Goal: Task Accomplishment & Management: Manage account settings

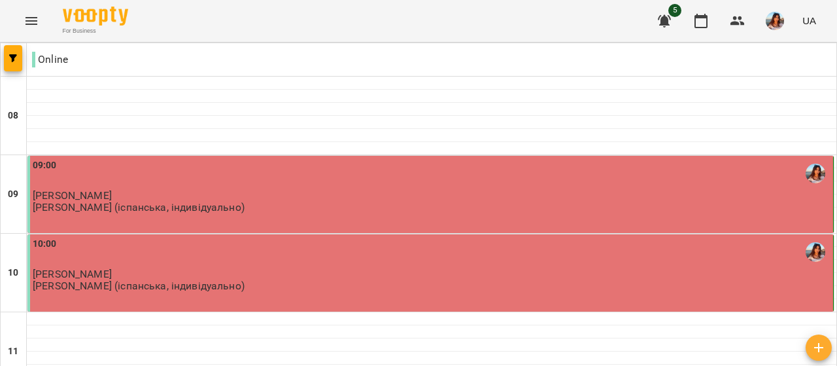
scroll to position [92, 0]
type input "**********"
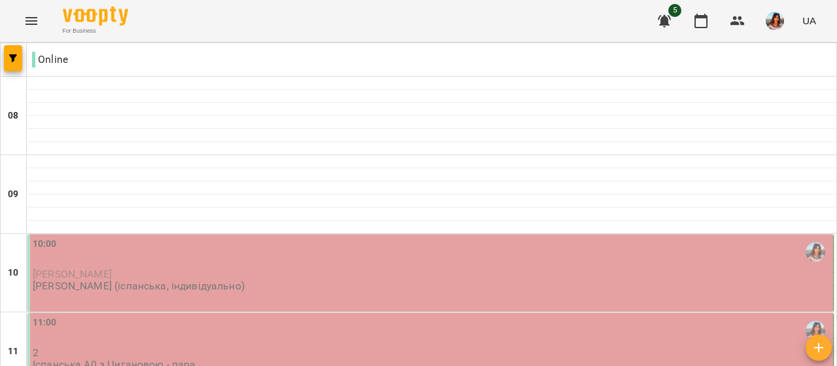
scroll to position [139, 0]
click at [234, 268] on p "[PERSON_NAME]" at bounding box center [432, 273] width 798 height 11
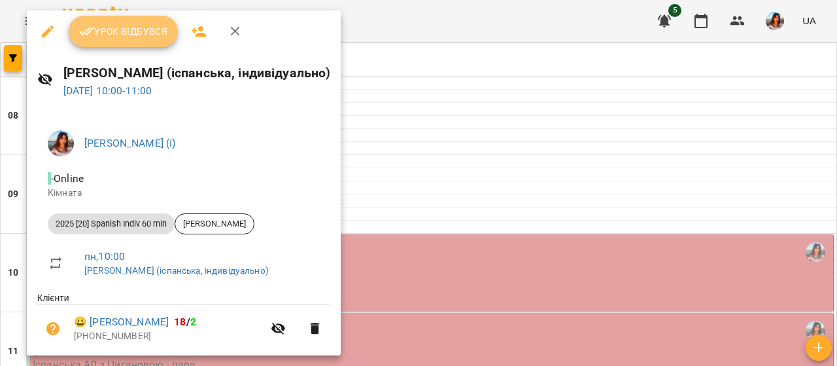
click at [116, 36] on span "Урок відбувся" at bounding box center [123, 32] width 89 height 16
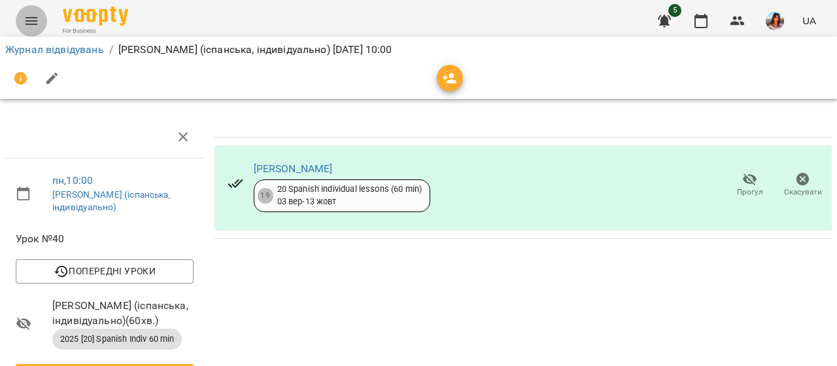
click at [29, 27] on icon "Menu" at bounding box center [32, 21] width 16 height 16
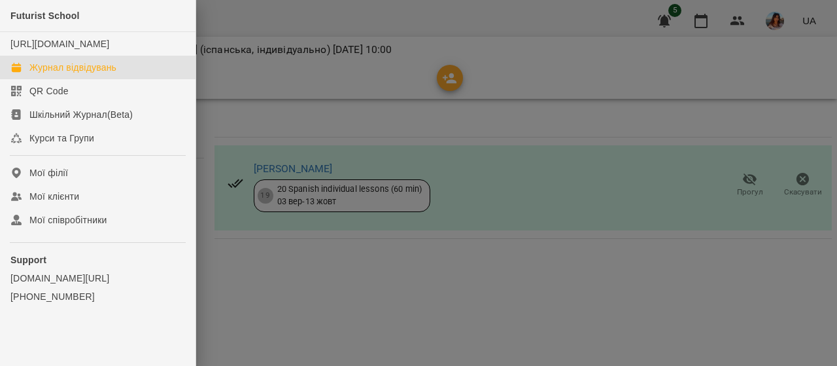
click at [71, 74] on div "Журнал відвідувань" at bounding box center [72, 67] width 87 height 13
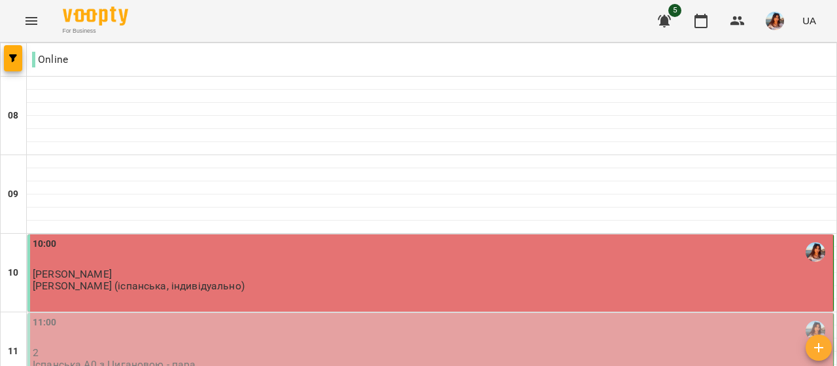
scroll to position [195, 0]
click at [304, 313] on div "11:00 2 Іспанська А0 з Цигановою - пара" at bounding box center [430, 351] width 806 height 77
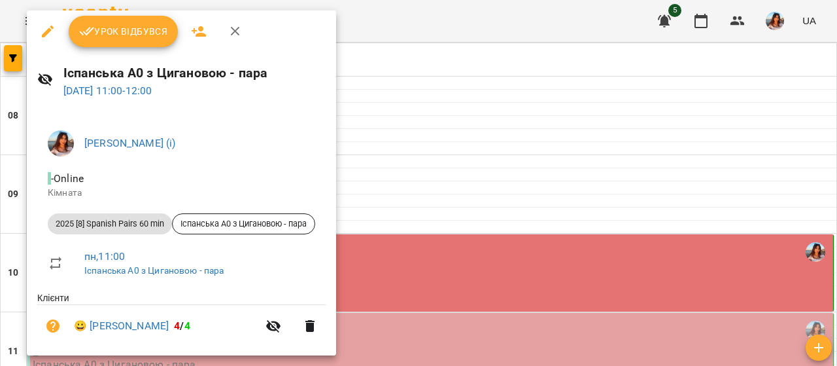
click at [445, 233] on div at bounding box center [418, 183] width 837 height 366
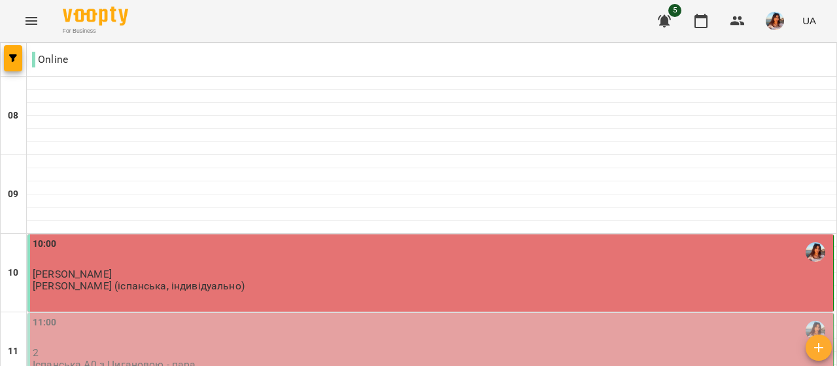
scroll to position [157, 0]
